Goal: Information Seeking & Learning: Understand process/instructions

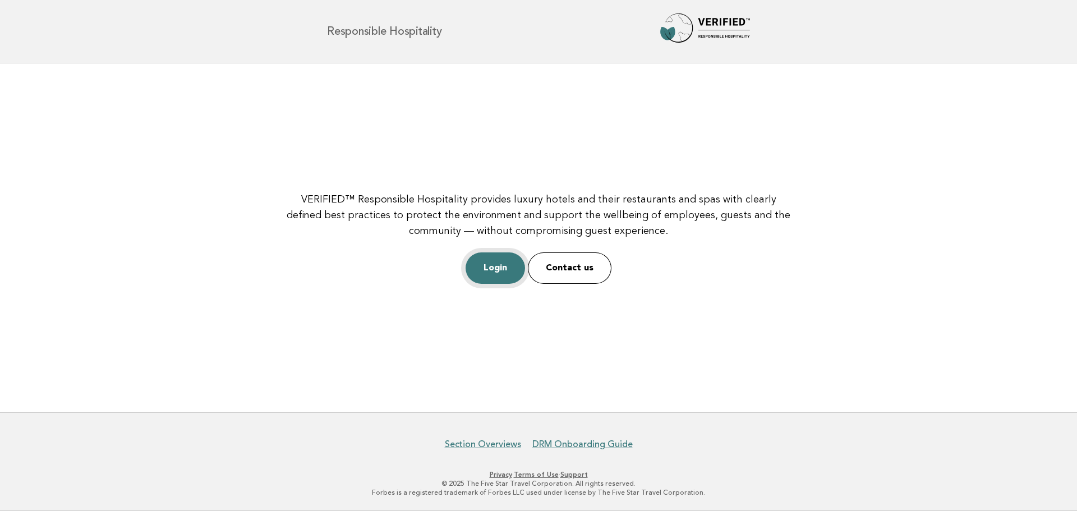
click at [499, 274] on link "Login" at bounding box center [495, 267] width 59 height 31
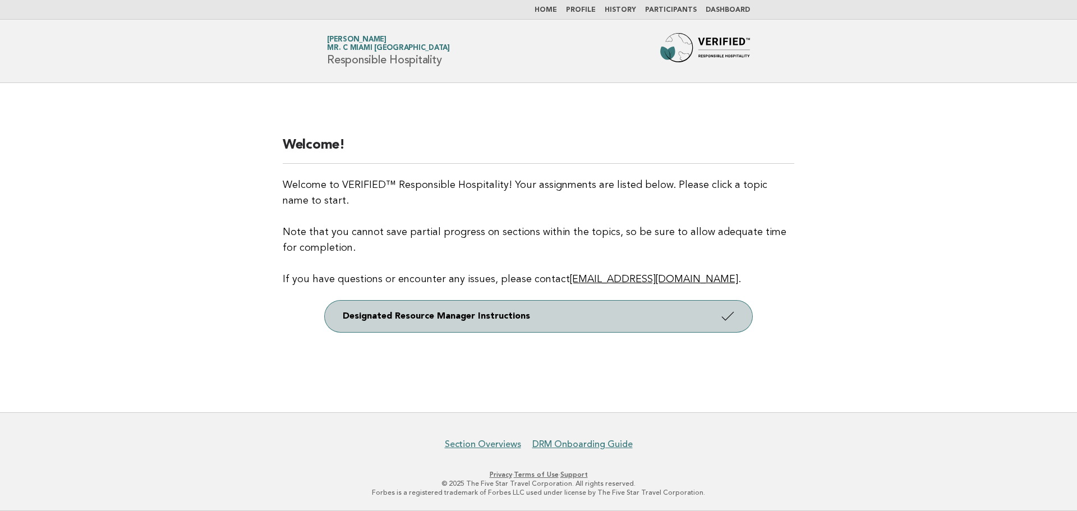
click at [546, 319] on link "Designated Resource Manager Instructions" at bounding box center [539, 316] width 428 height 31
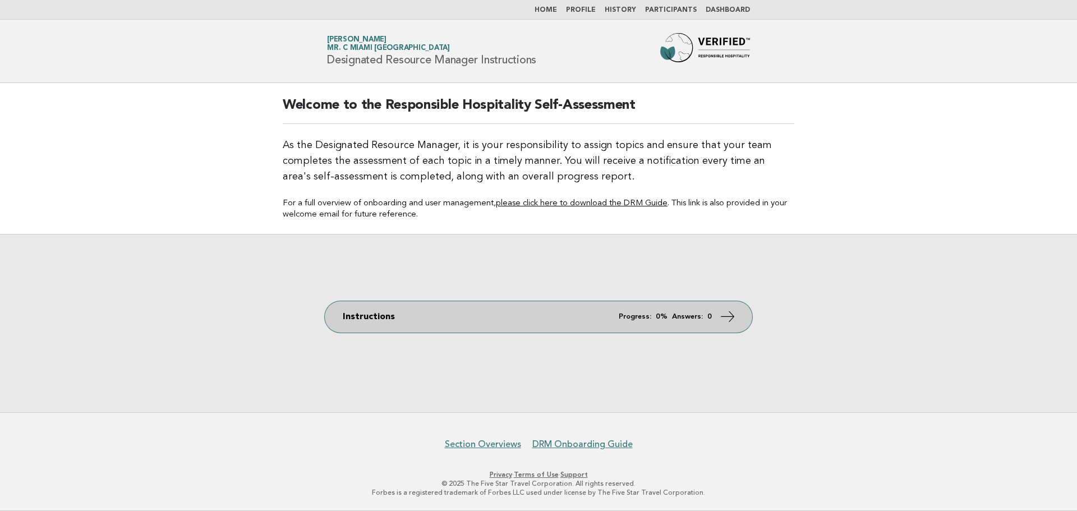
click at [429, 321] on link "Instructions Progress: 0% Answers: 0" at bounding box center [539, 316] width 428 height 31
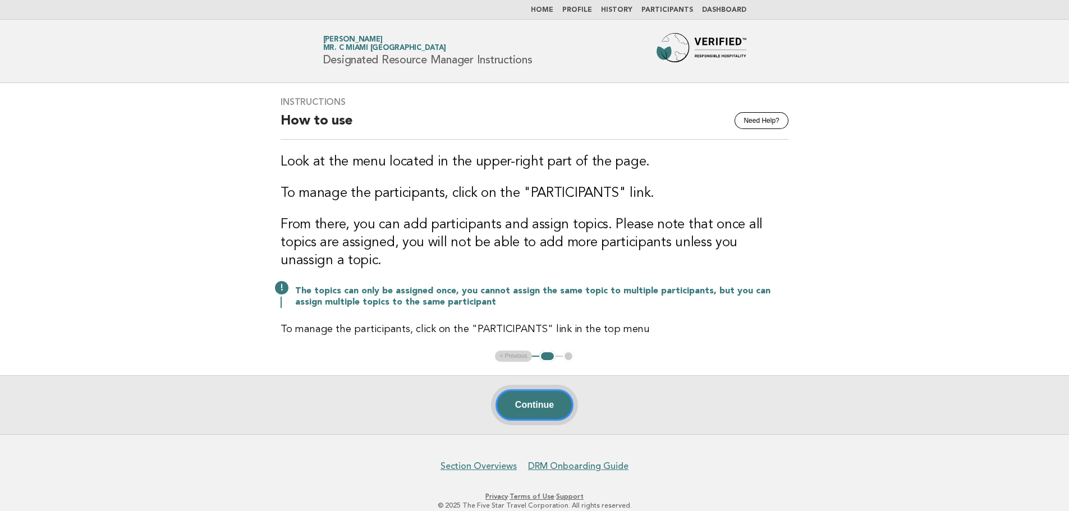
click at [531, 389] on button "Continue" at bounding box center [534, 404] width 78 height 31
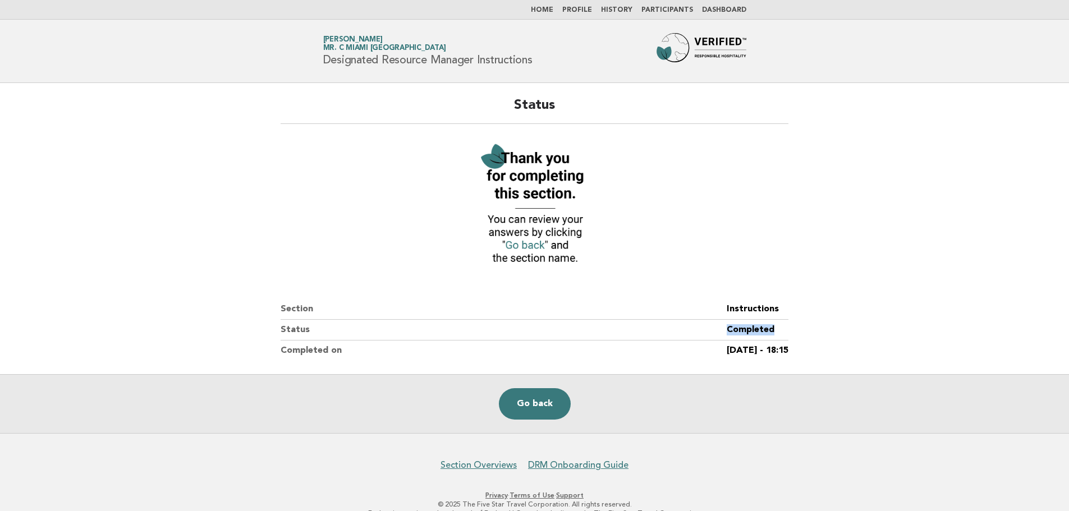
drag, startPoint x: 696, startPoint y: 328, endPoint x: 784, endPoint y: 329, distance: 88.7
click at [784, 329] on dl "Section Instructions Status Completed Completed on 11/Sep/2025 - 18:15" at bounding box center [535, 330] width 508 height 62
drag, startPoint x: 727, startPoint y: 351, endPoint x: 829, endPoint y: 350, distance: 102.1
click at [829, 350] on main "Status Section Instructions Status Completed Completed on 11/Sep/2025 - 18:15 G…" at bounding box center [534, 258] width 1069 height 350
click at [544, 403] on link "Go back" at bounding box center [535, 403] width 72 height 31
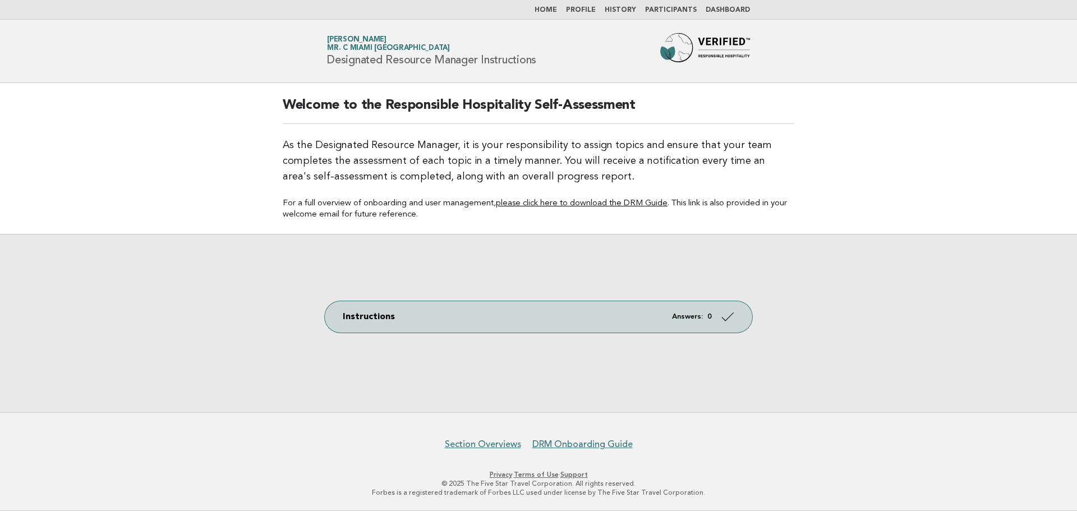
click at [676, 7] on link "Participants" at bounding box center [671, 10] width 52 height 7
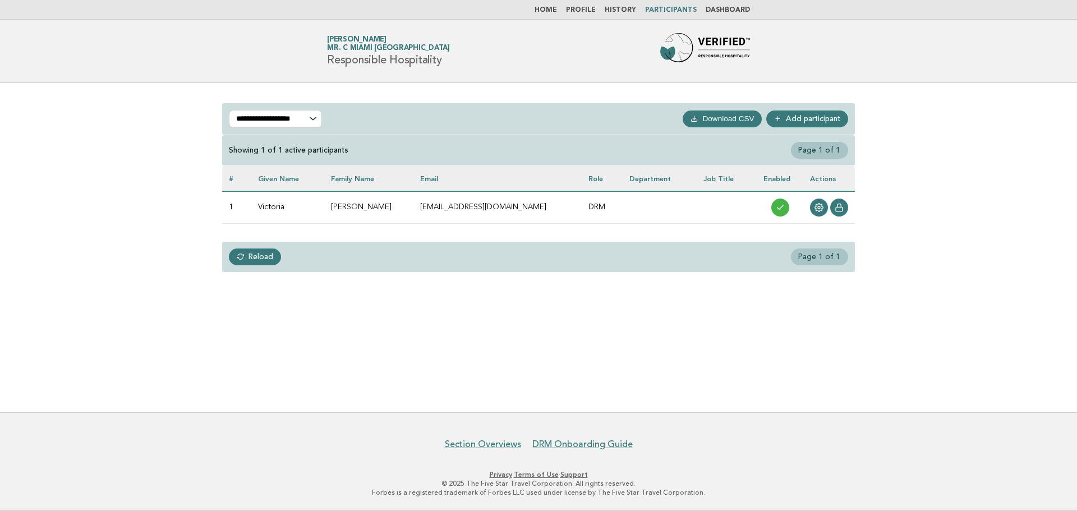
click at [592, 6] on li "Profile" at bounding box center [581, 10] width 30 height 9
click at [724, 12] on link "Dashboard" at bounding box center [728, 10] width 44 height 7
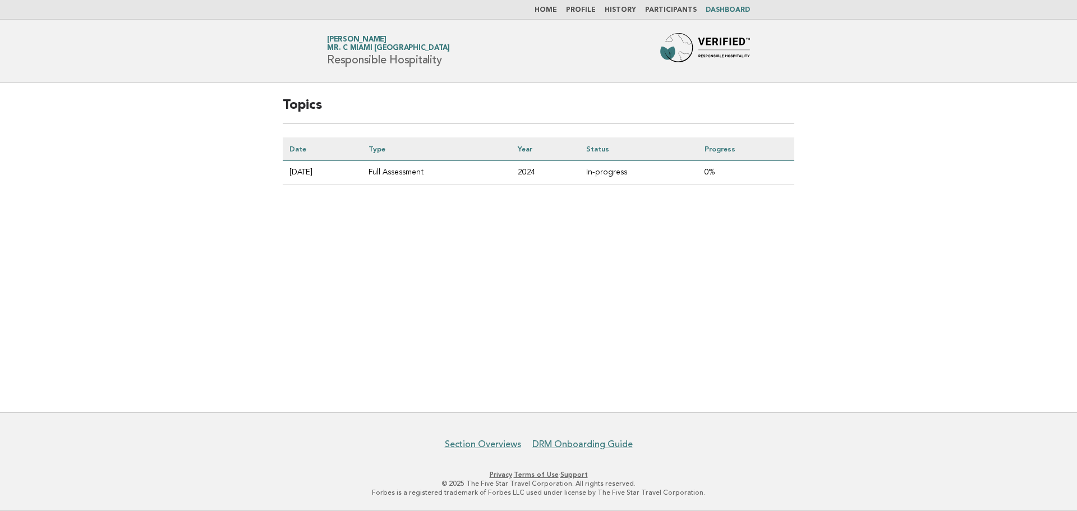
click at [305, 173] on td "2025-07-29" at bounding box center [322, 173] width 79 height 24
drag, startPoint x: 428, startPoint y: 171, endPoint x: 599, endPoint y: 90, distance: 188.7
click at [432, 171] on td "Full Assessment" at bounding box center [436, 173] width 149 height 24
drag, startPoint x: 562, startPoint y: 1, endPoint x: 559, endPoint y: 10, distance: 8.9
click at [562, 2] on nav "Home Profile History Participants Dashboard" at bounding box center [538, 10] width 1077 height 20
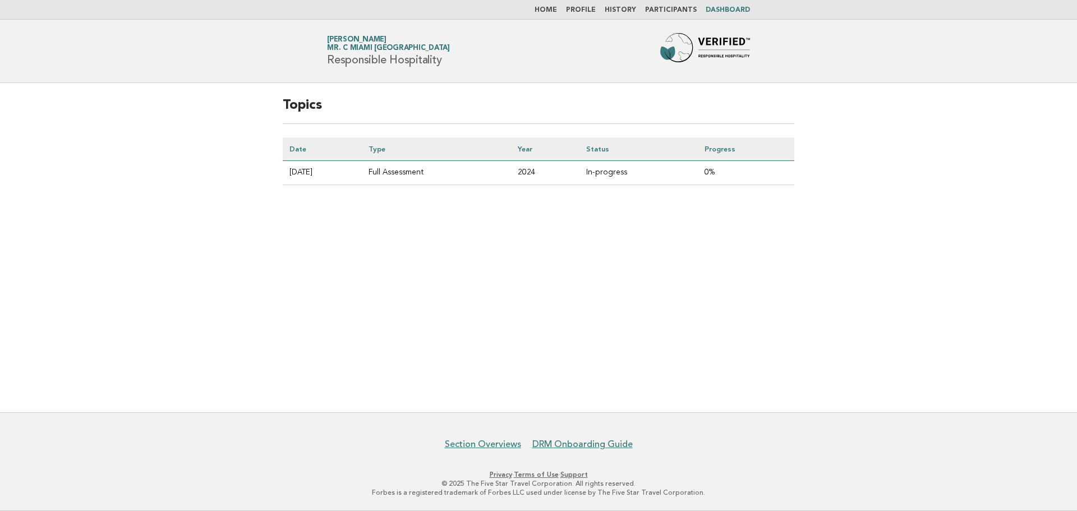
click at [557, 8] on link "Home" at bounding box center [546, 10] width 22 height 7
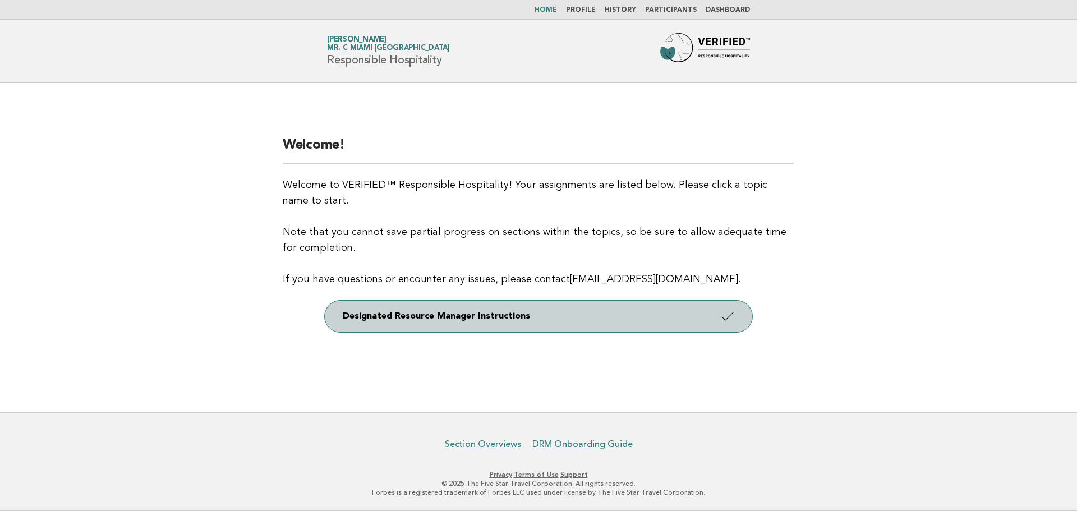
click at [465, 327] on link "Designated Resource Manager Instructions" at bounding box center [539, 316] width 428 height 31
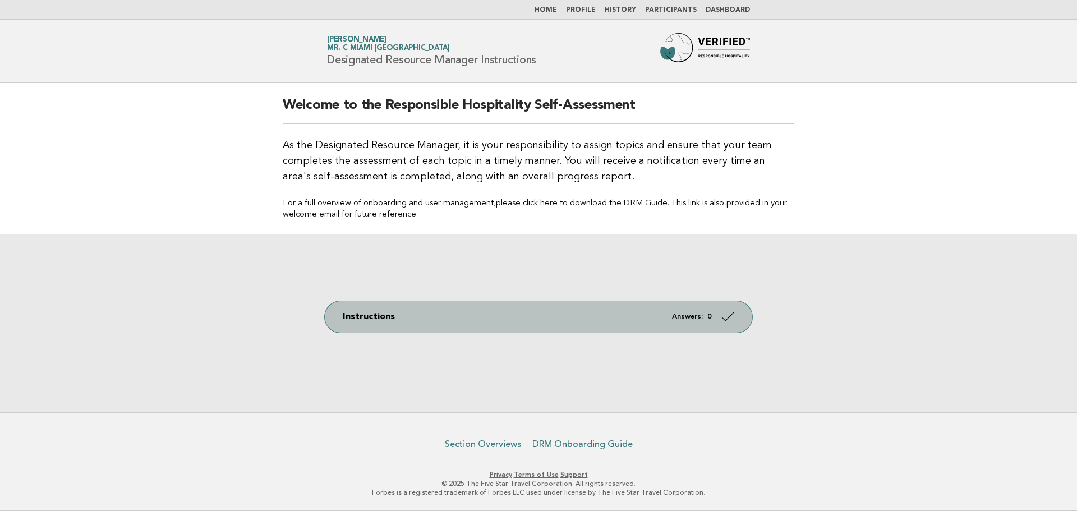
click at [620, 312] on link "Instructions Answers: 0" at bounding box center [539, 316] width 428 height 31
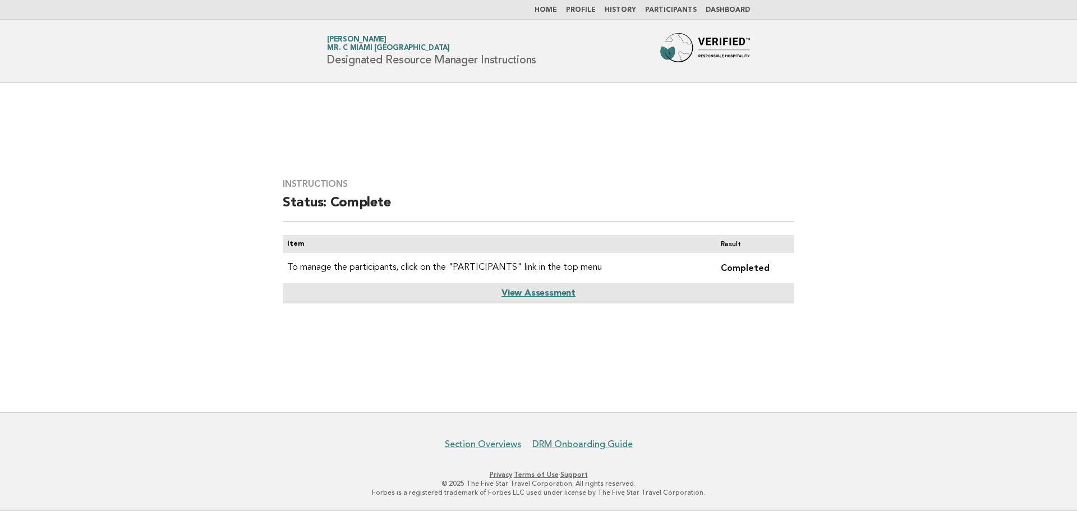
click at [548, 291] on link "View Assessment" at bounding box center [539, 293] width 74 height 9
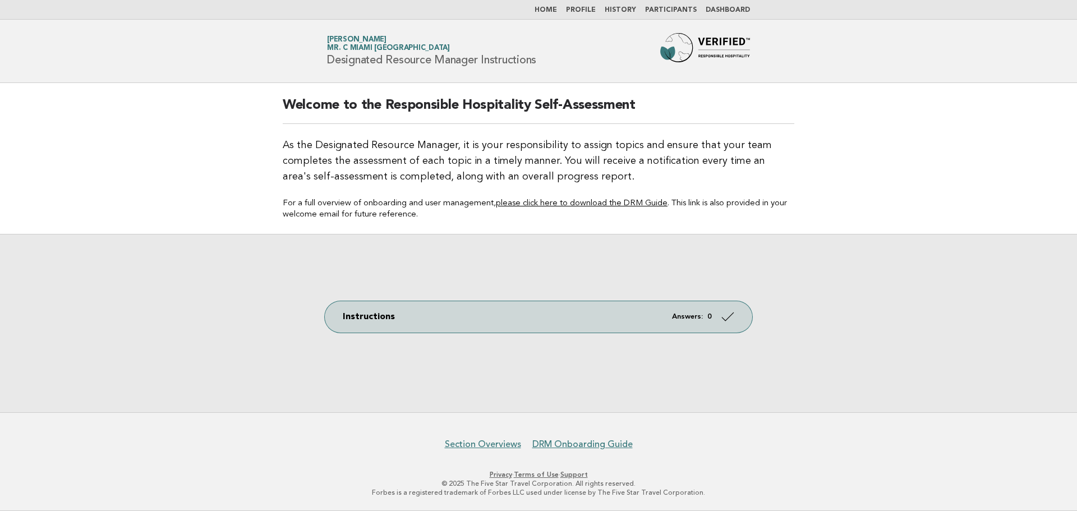
click at [612, 199] on link "please click here to download the DRM Guide" at bounding box center [582, 203] width 172 height 8
